Goal: Task Accomplishment & Management: Use online tool/utility

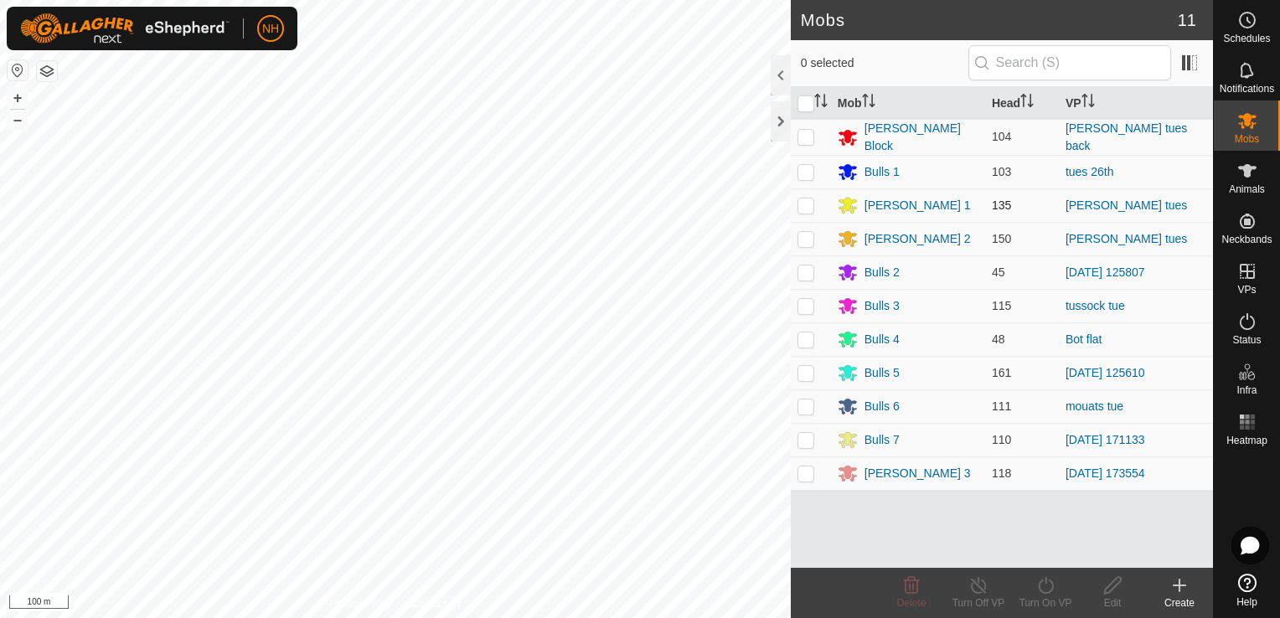
click at [802, 204] on p-checkbox at bounding box center [805, 204] width 17 height 13
checkbox input "true"
click at [1049, 588] on icon at bounding box center [1045, 585] width 21 height 20
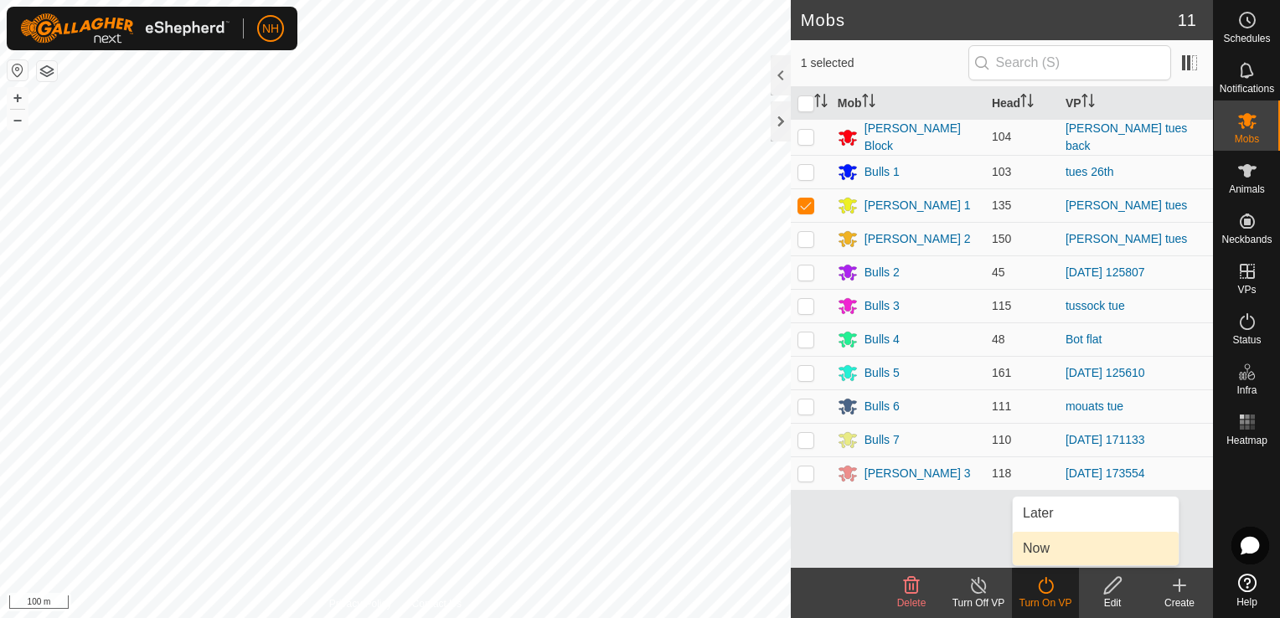
click at [1031, 554] on link "Now" at bounding box center [1095, 548] width 166 height 33
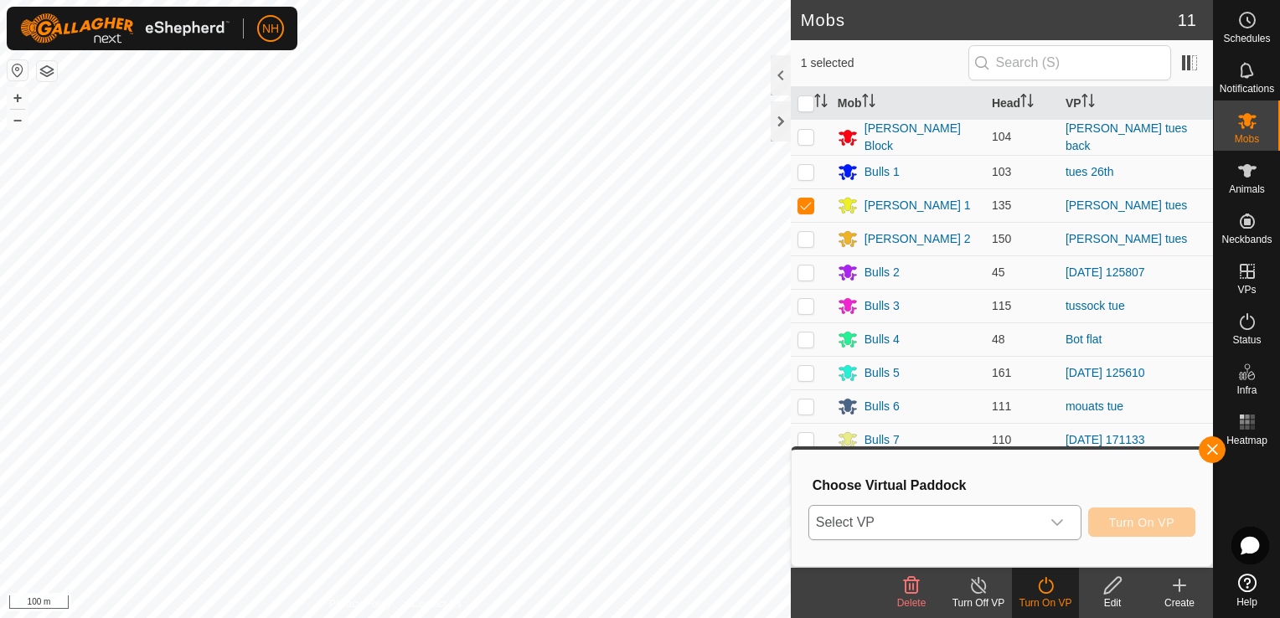
click at [982, 520] on span "Select VP" at bounding box center [924, 522] width 231 height 33
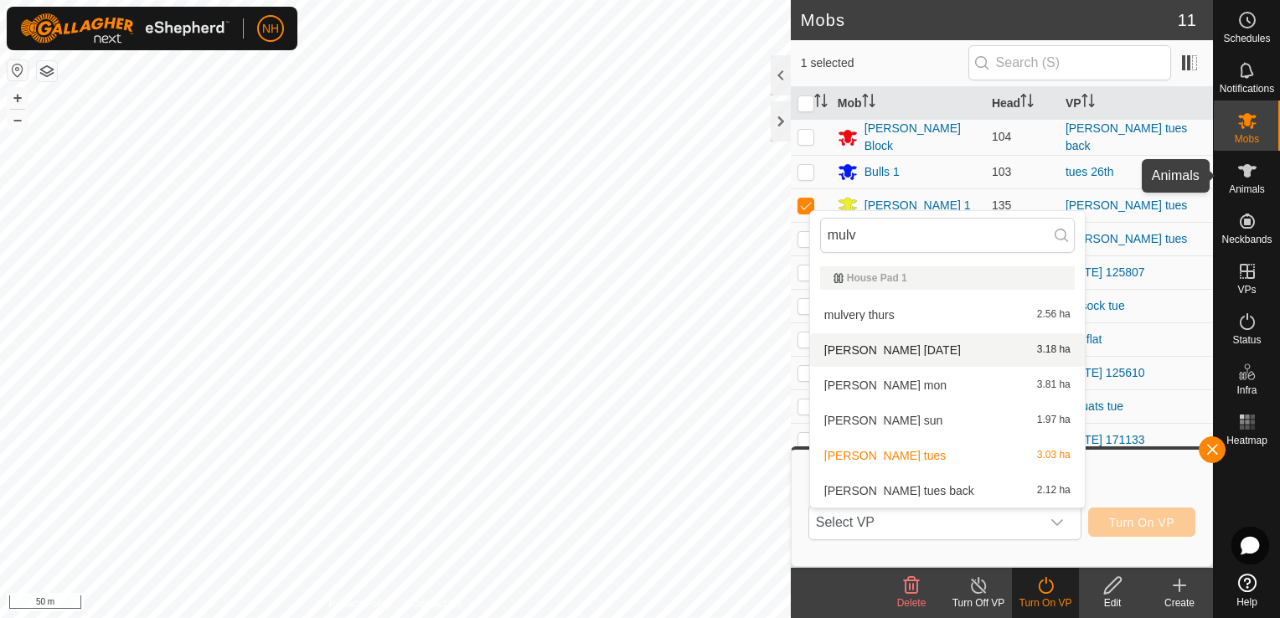
type input "mulv"
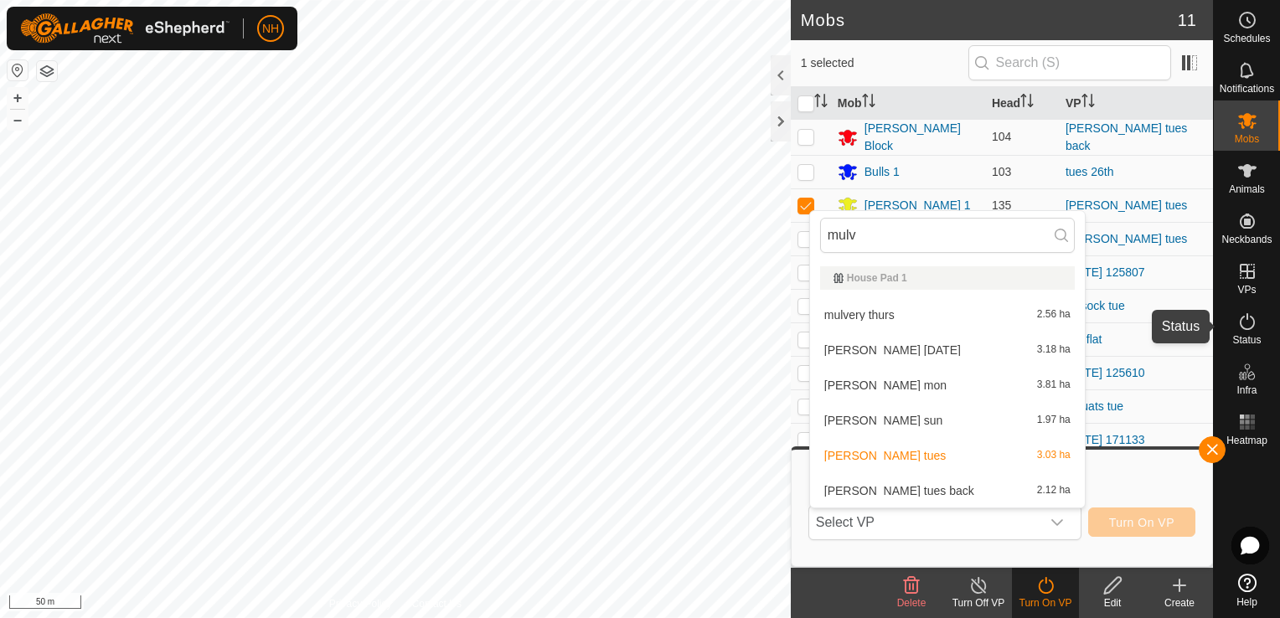
drag, startPoint x: 1246, startPoint y: 321, endPoint x: 1244, endPoint y: 475, distance: 154.1
click at [1246, 321] on icon at bounding box center [1247, 322] width 20 height 20
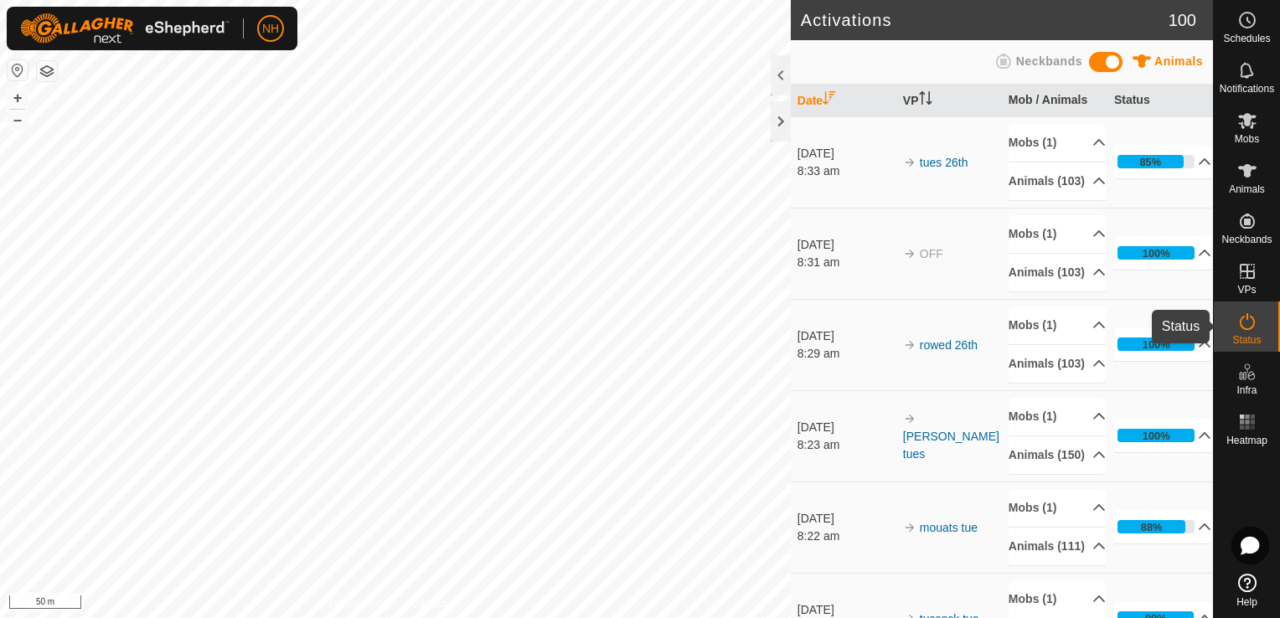
click at [1239, 322] on icon at bounding box center [1246, 321] width 15 height 17
click at [1246, 322] on icon at bounding box center [1247, 322] width 20 height 20
click at [774, 116] on div at bounding box center [780, 121] width 20 height 40
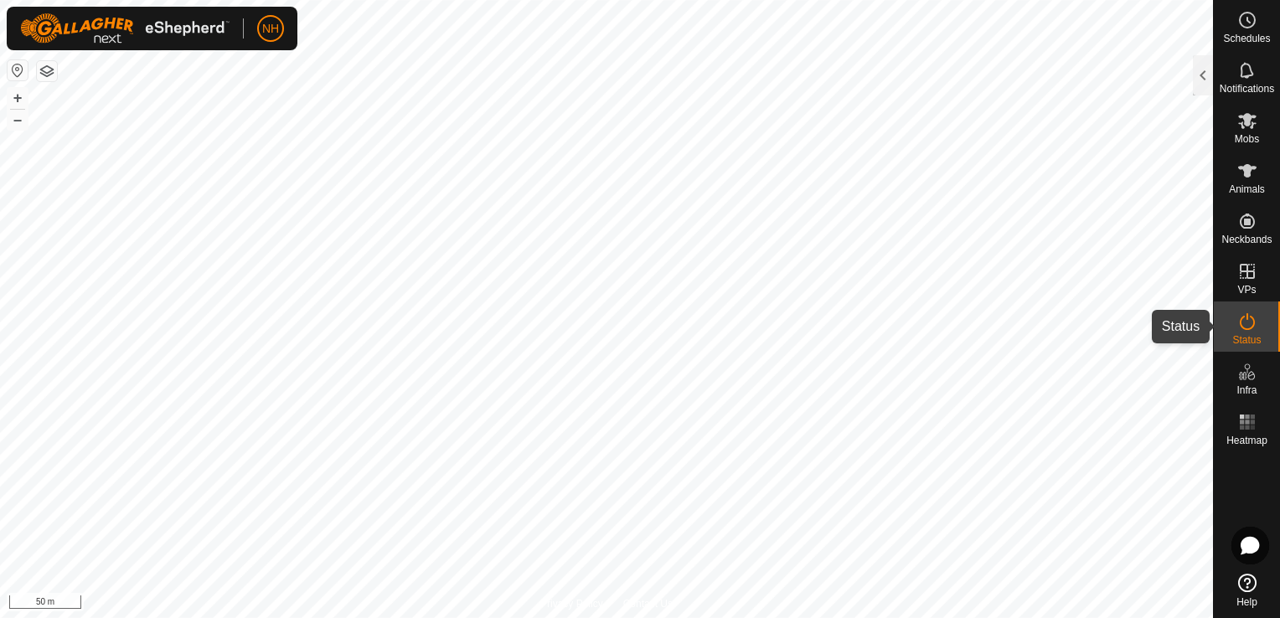
click at [1230, 319] on div "Status" at bounding box center [1246, 326] width 66 height 50
click at [1244, 322] on icon at bounding box center [1247, 322] width 20 height 20
click at [1246, 134] on span "Mobs" at bounding box center [1246, 139] width 24 height 10
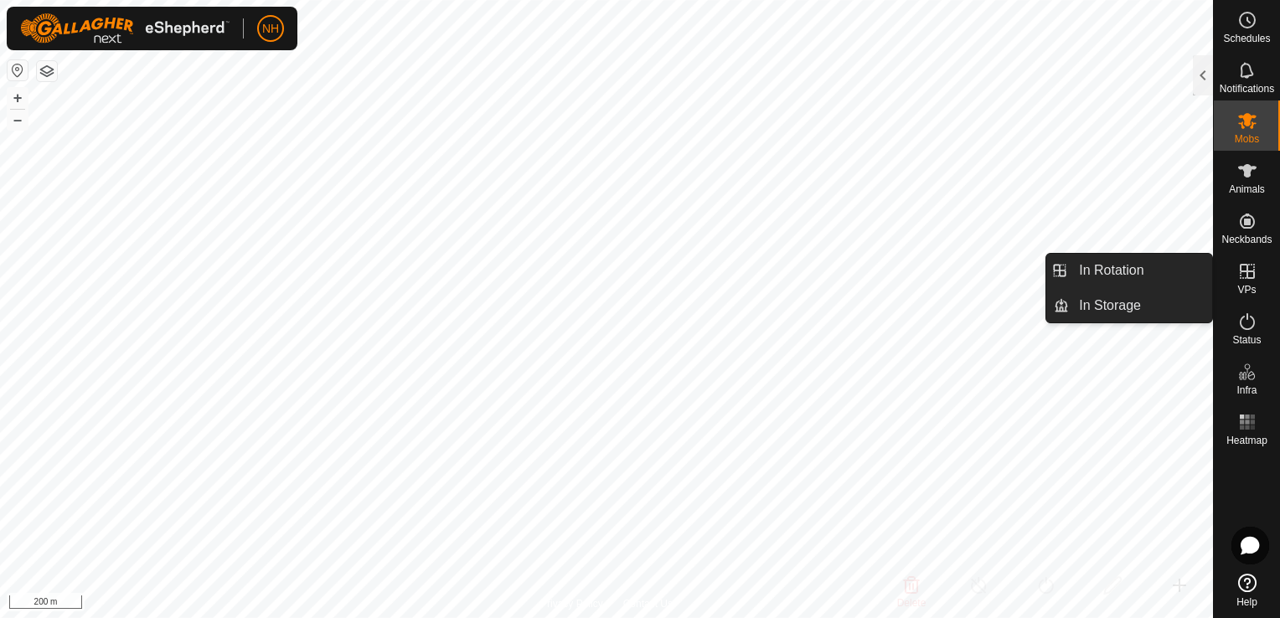
click at [1249, 279] on icon at bounding box center [1247, 271] width 20 height 20
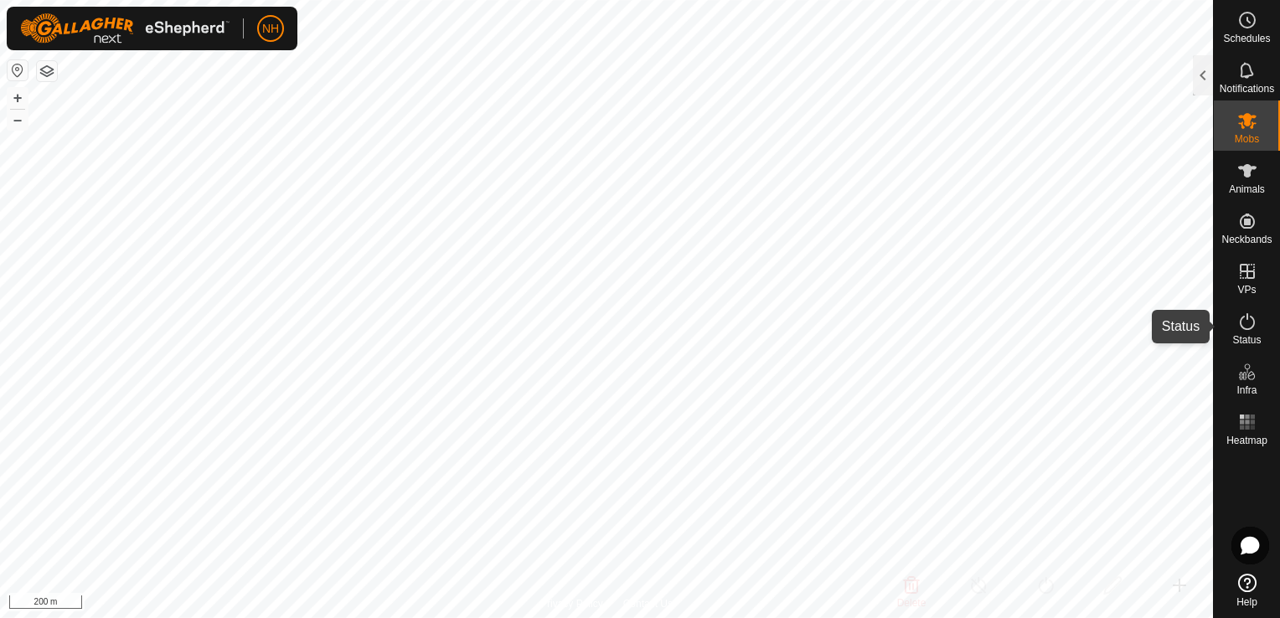
click at [1249, 326] on icon at bounding box center [1247, 322] width 20 height 20
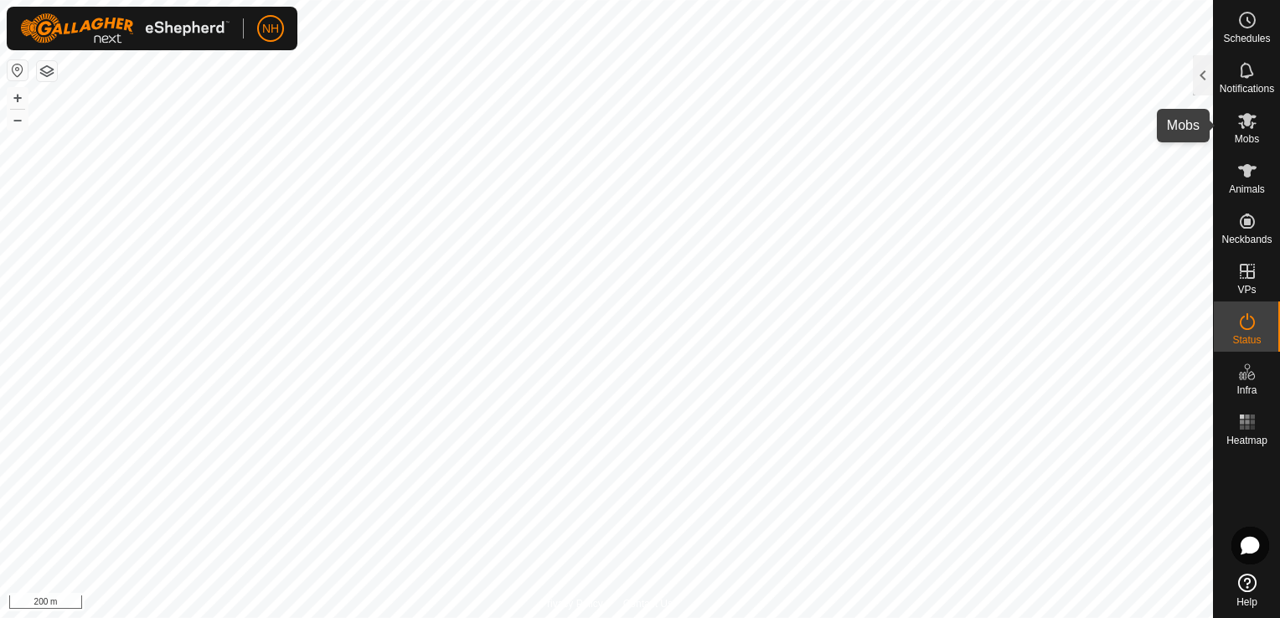
click at [1246, 121] on icon at bounding box center [1247, 121] width 18 height 16
click at [1246, 129] on icon at bounding box center [1247, 121] width 20 height 20
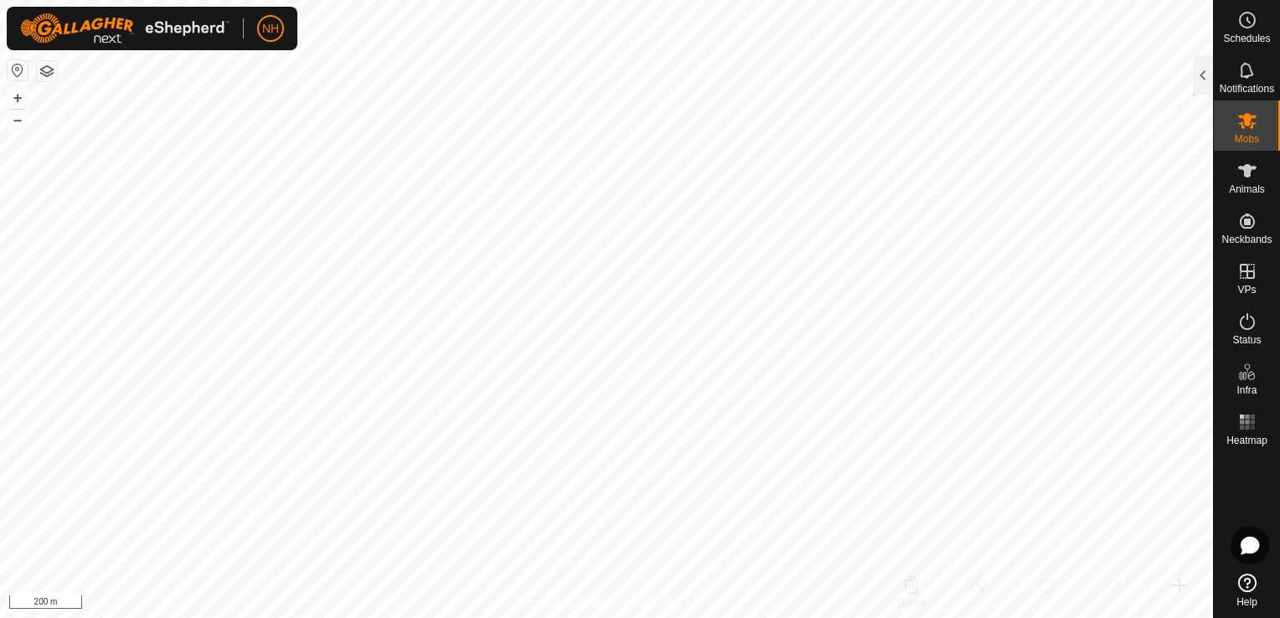
click at [1246, 129] on icon at bounding box center [1247, 121] width 20 height 20
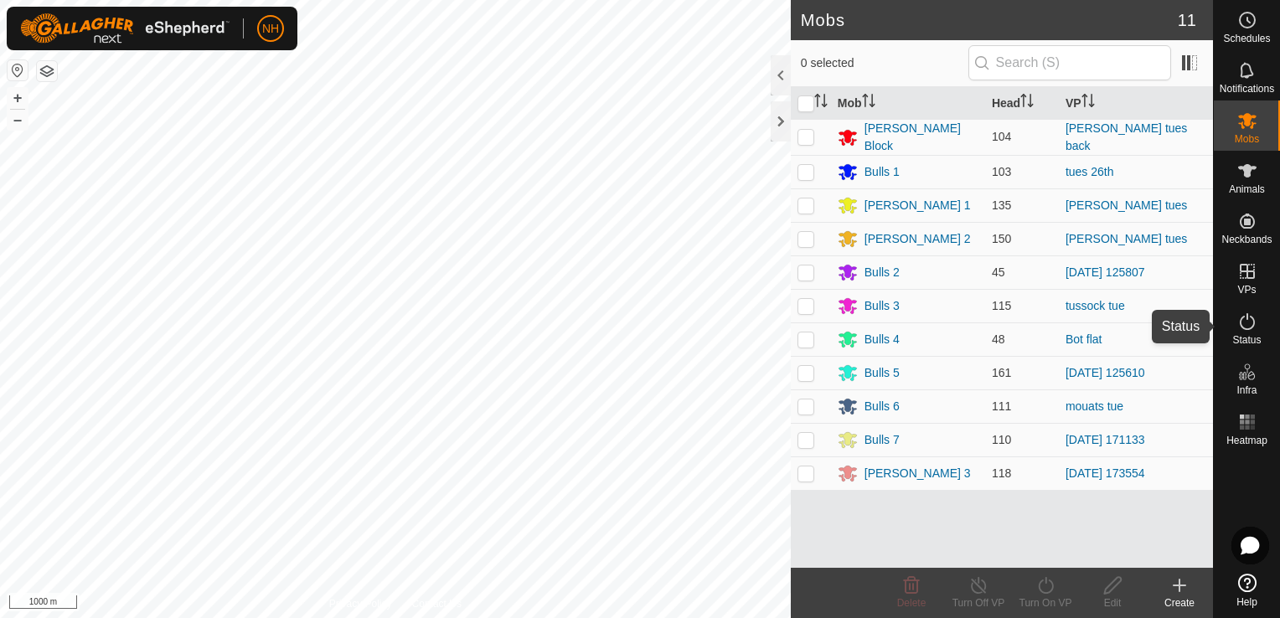
click at [1245, 331] on icon at bounding box center [1247, 322] width 20 height 20
